Goal: Task Accomplishment & Management: Use online tool/utility

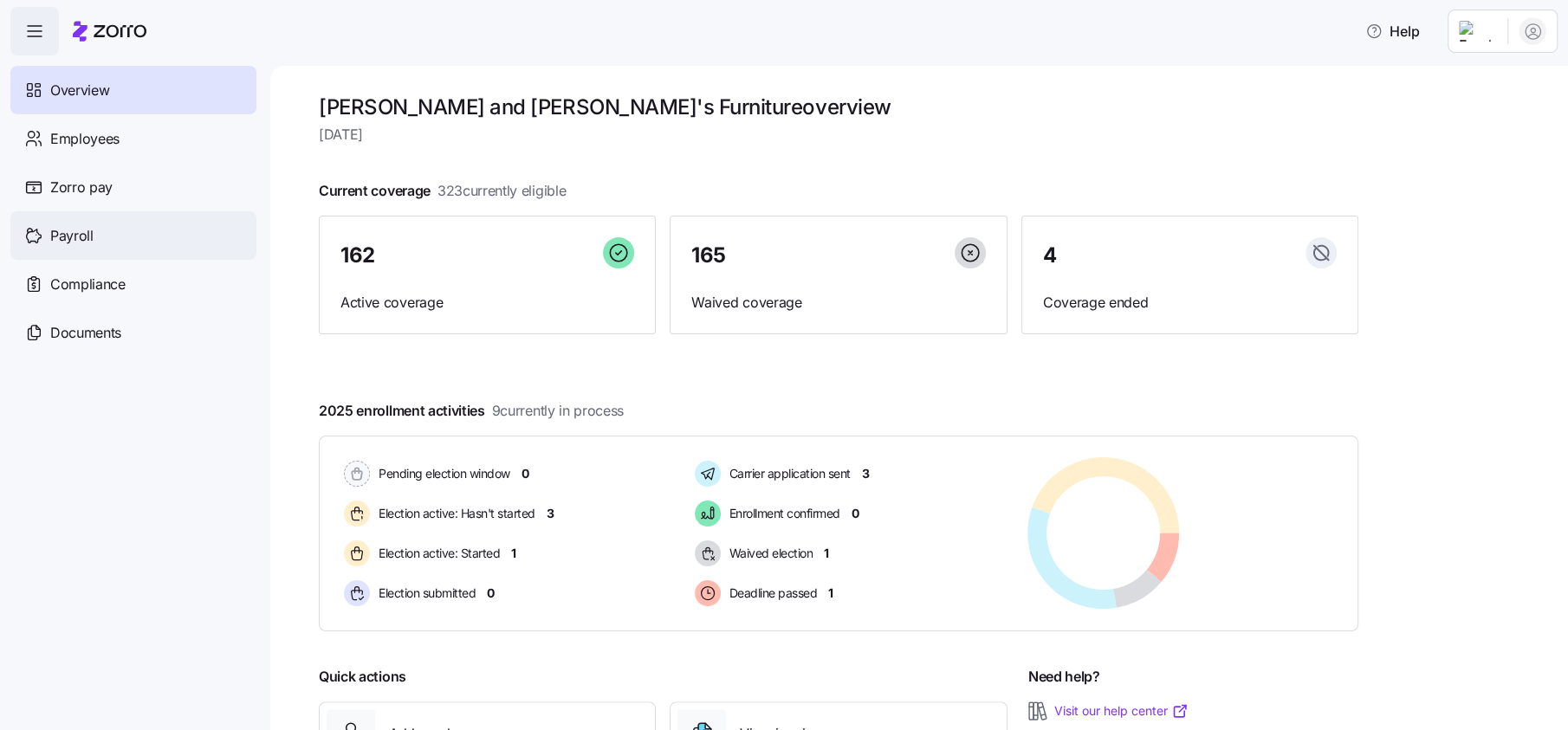
click at [75, 230] on span "Payroll" at bounding box center [71, 236] width 43 height 22
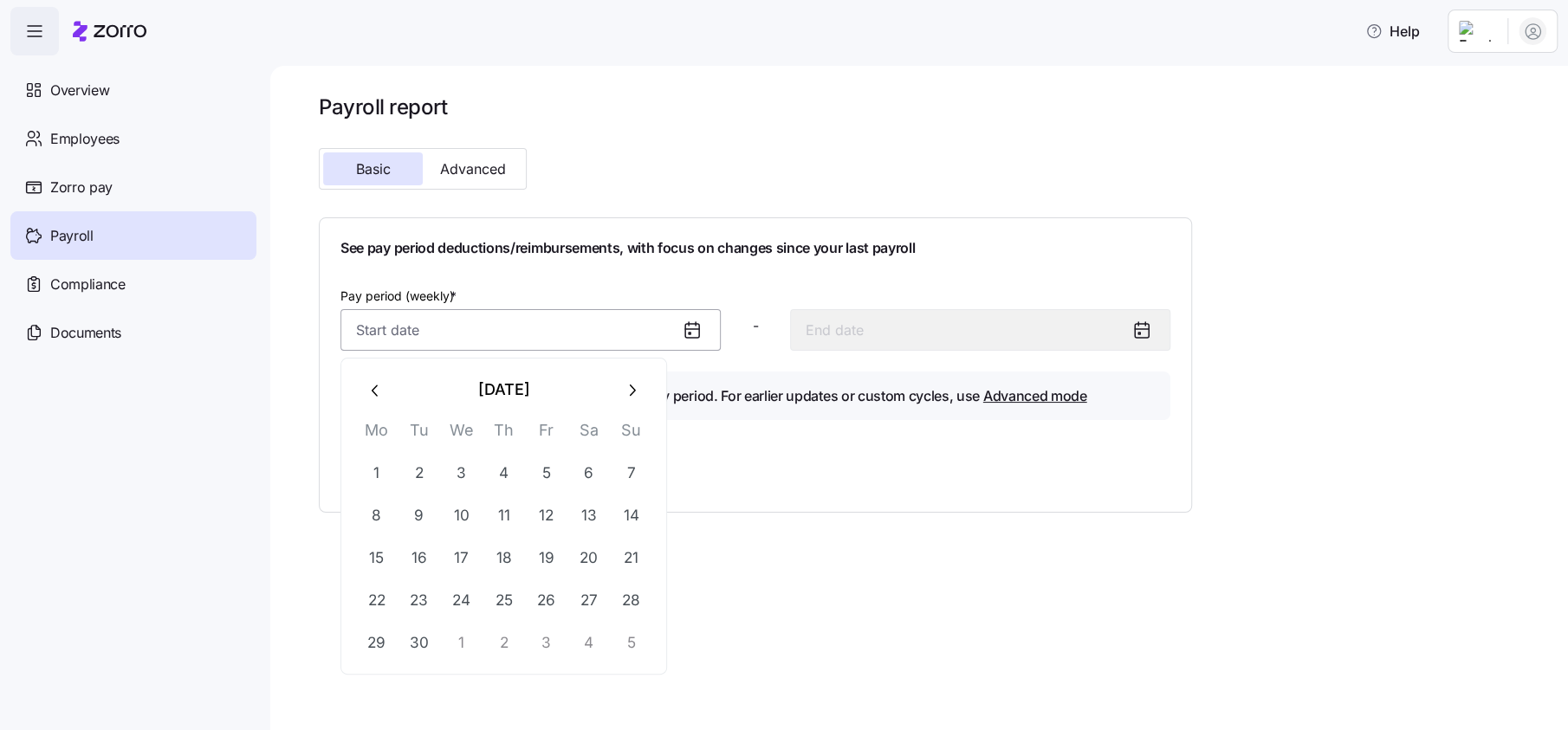
click at [389, 320] on input "Pay period (weekly) *" at bounding box center [530, 330] width 380 height 41
click at [378, 516] on button "8" at bounding box center [376, 514] width 41 height 41
type input "[DATE]"
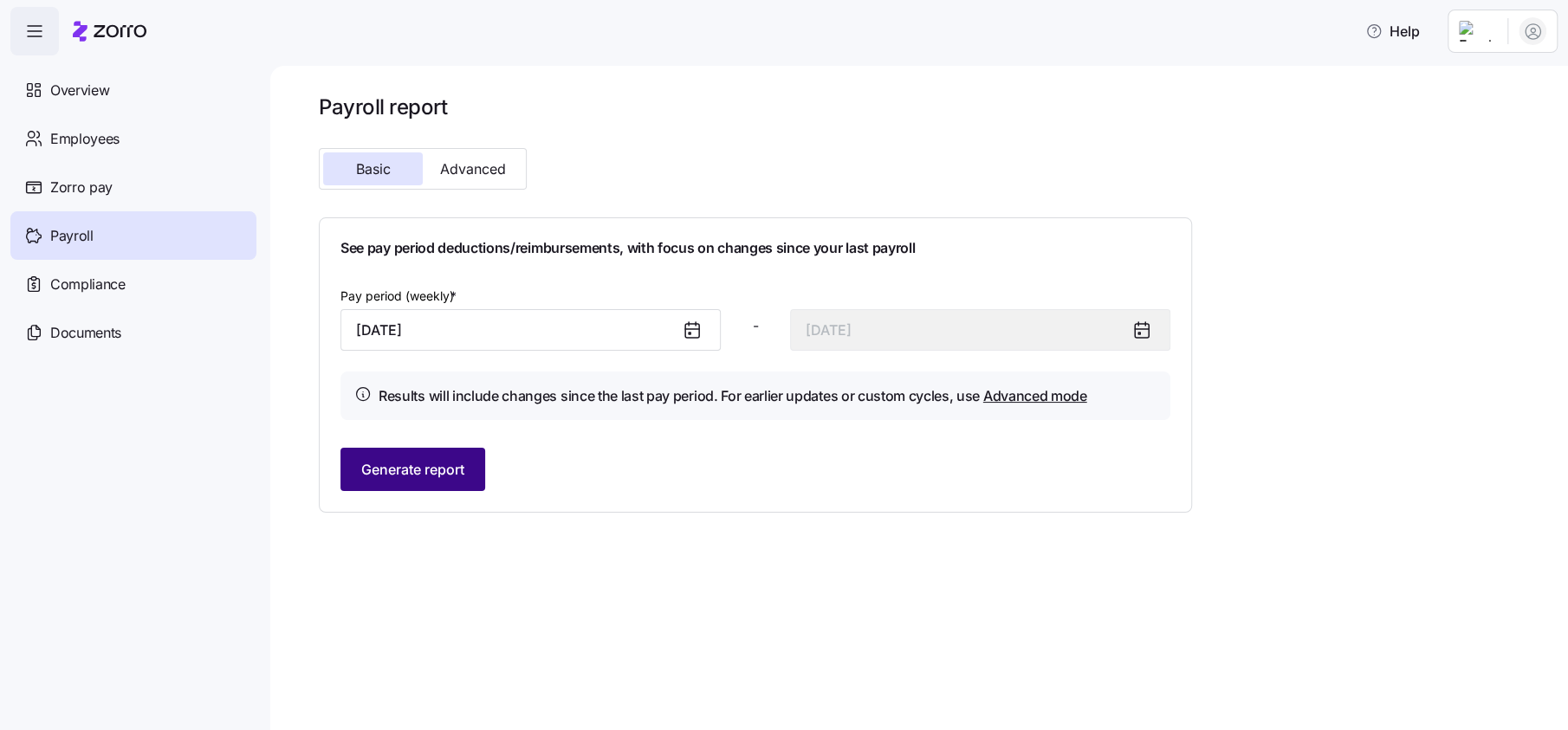
click at [444, 473] on span "Generate report" at bounding box center [413, 469] width 104 height 21
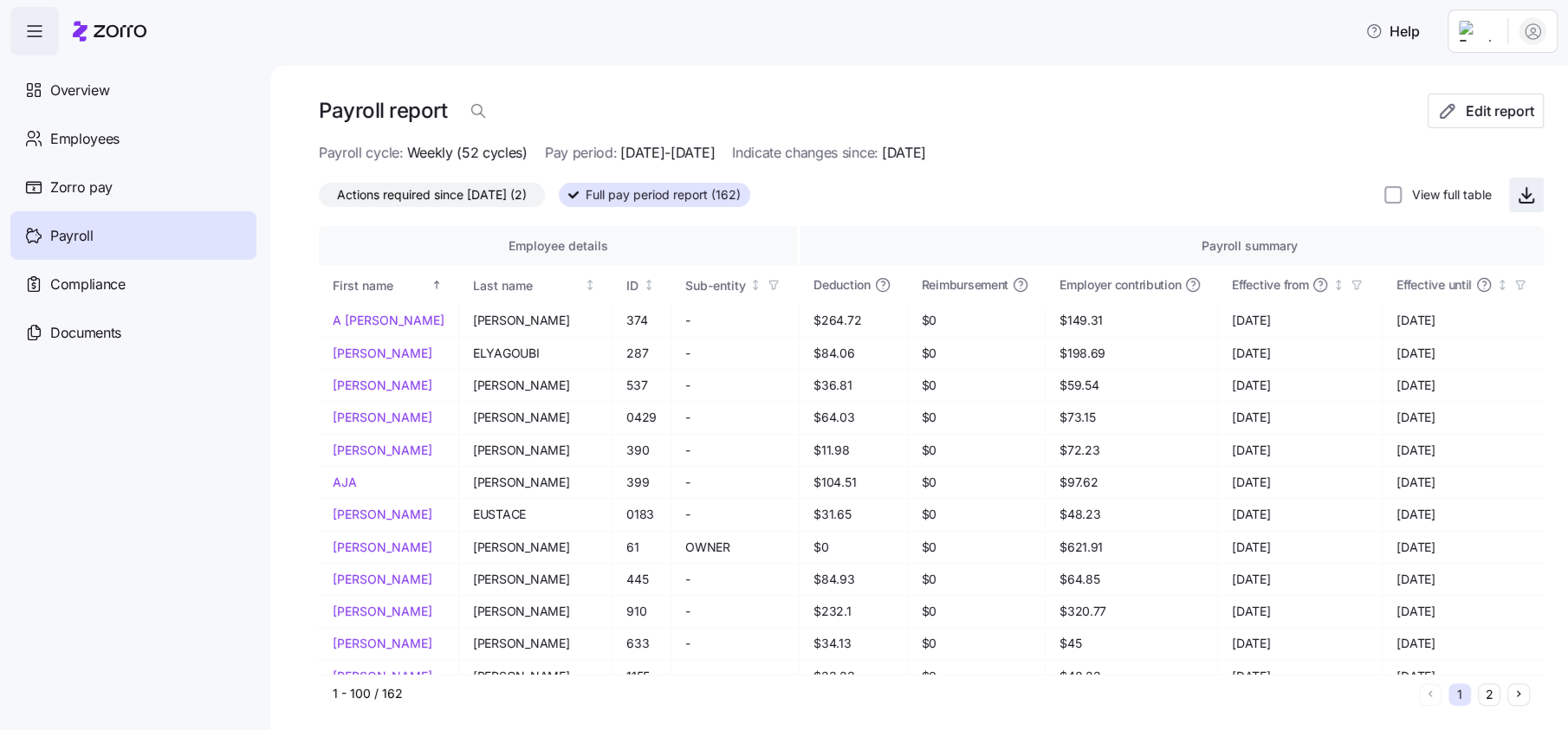
click at [1522, 194] on icon "button" at bounding box center [1526, 195] width 9 height 5
